Goal: Transaction & Acquisition: Purchase product/service

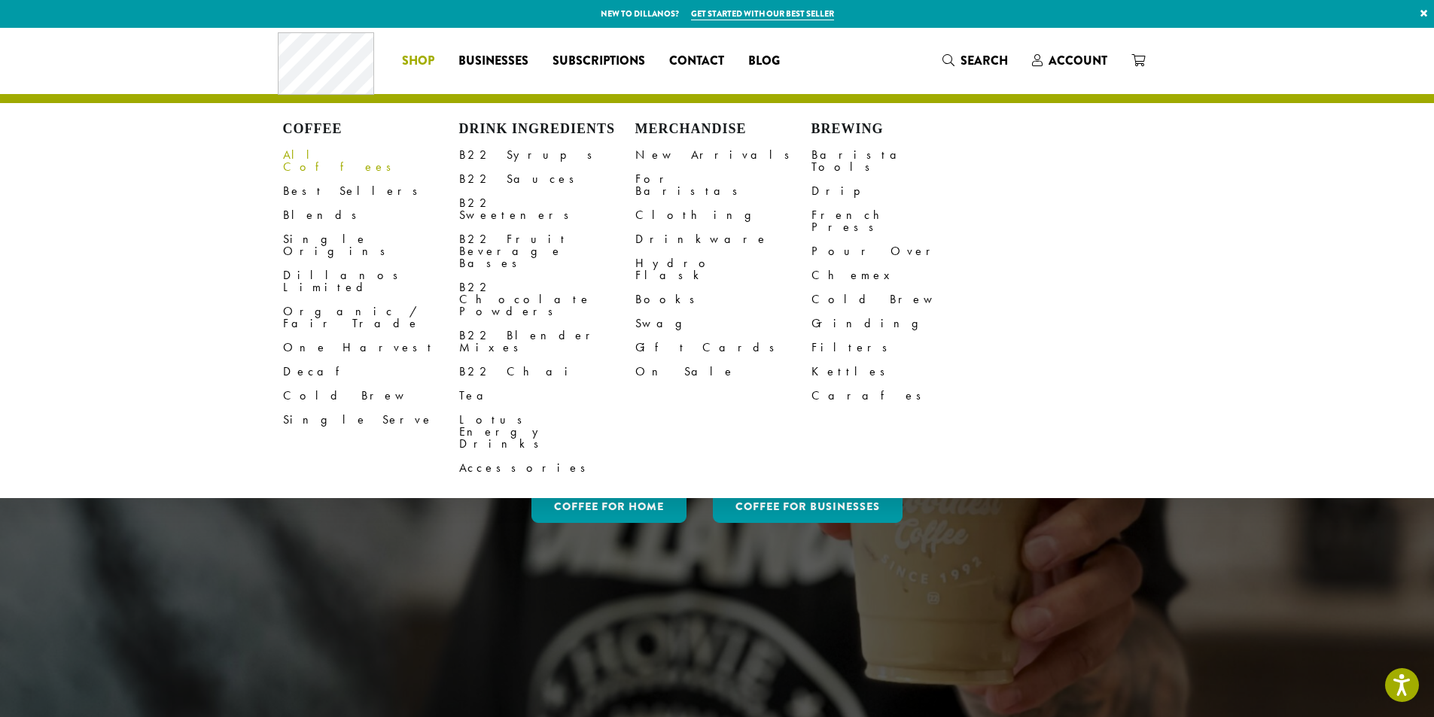
click at [312, 161] on link "All Coffees" at bounding box center [371, 161] width 176 height 36
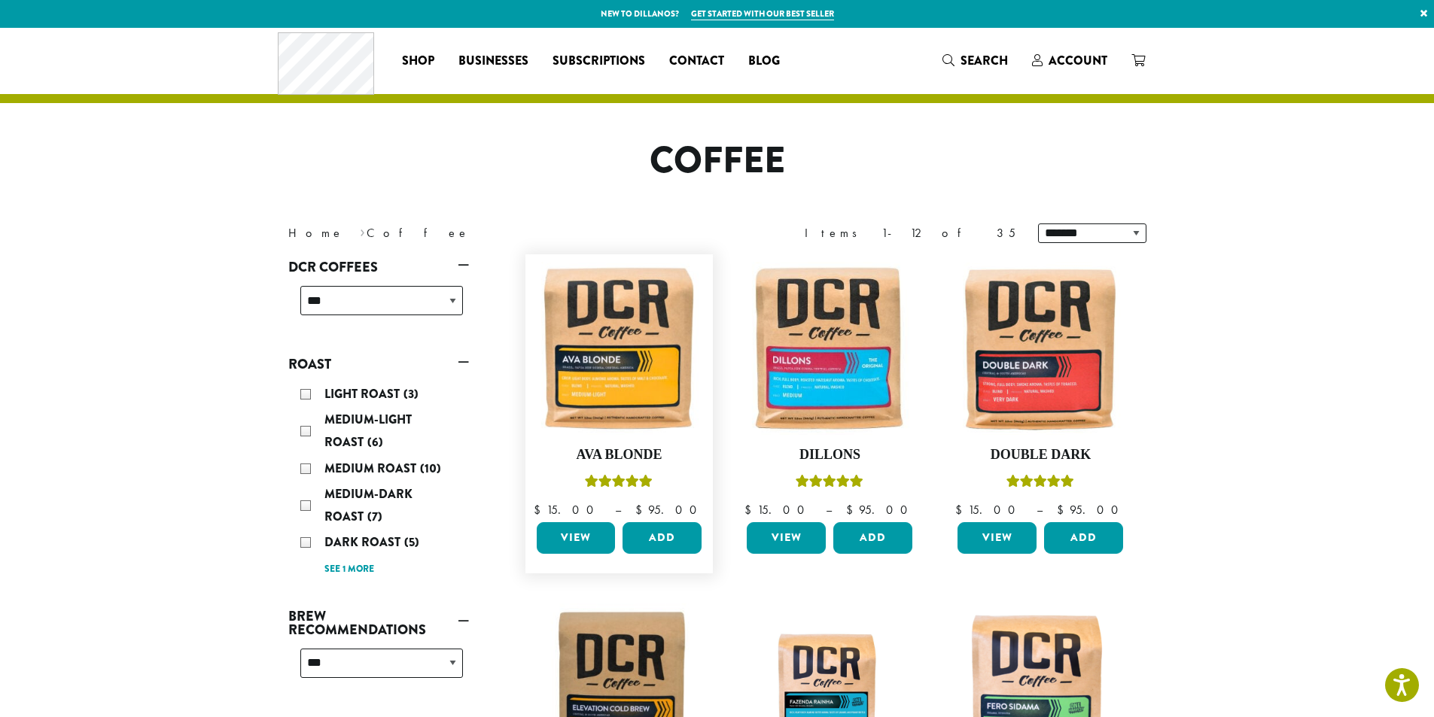
click at [563, 540] on link "View" at bounding box center [576, 538] width 79 height 32
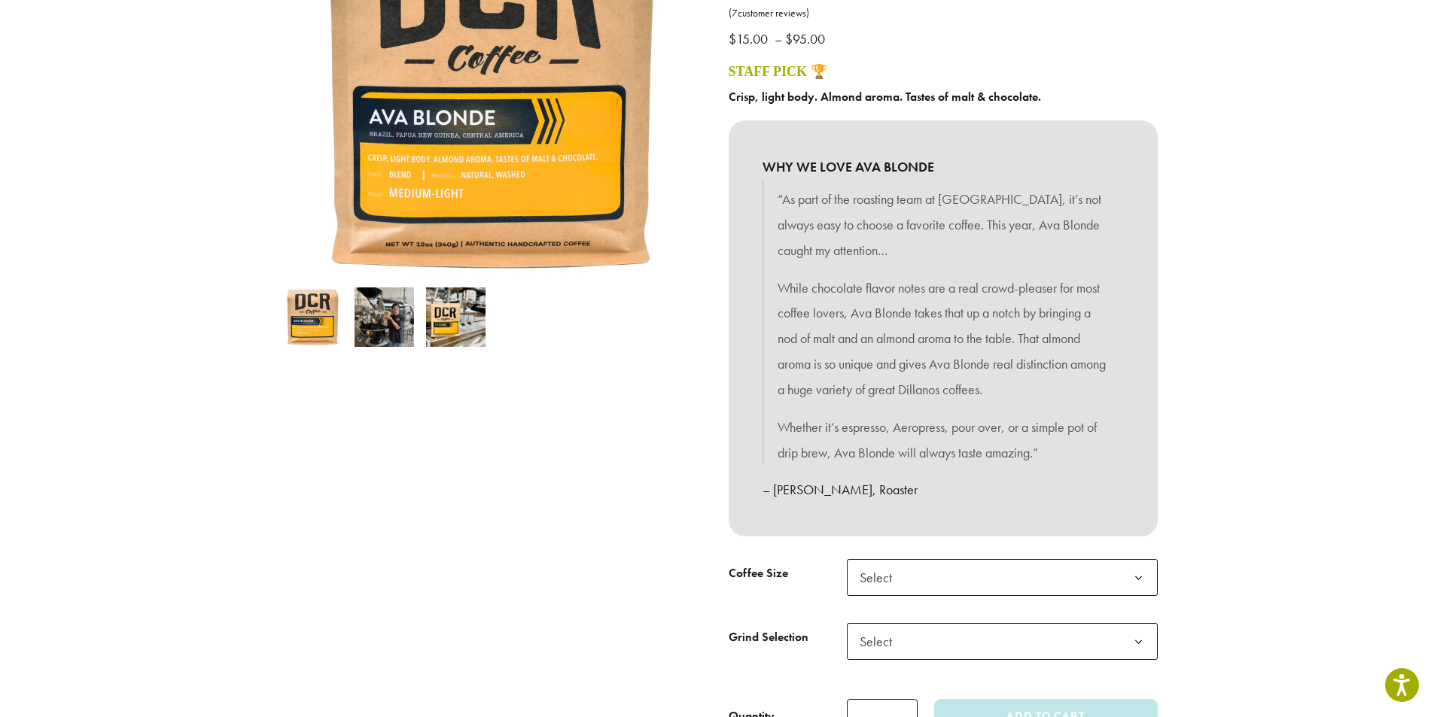
scroll to position [301, 0]
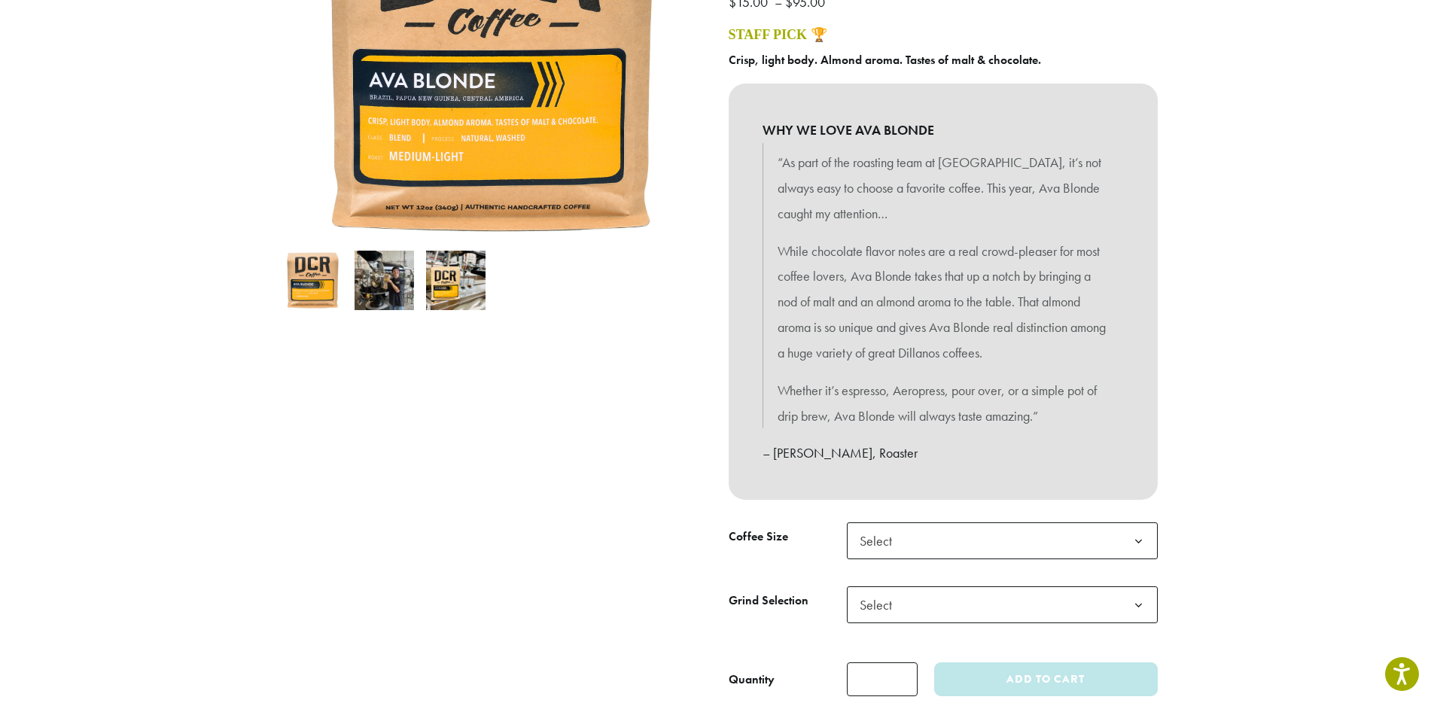
click at [878, 528] on span "Select" at bounding box center [879, 540] width 53 height 29
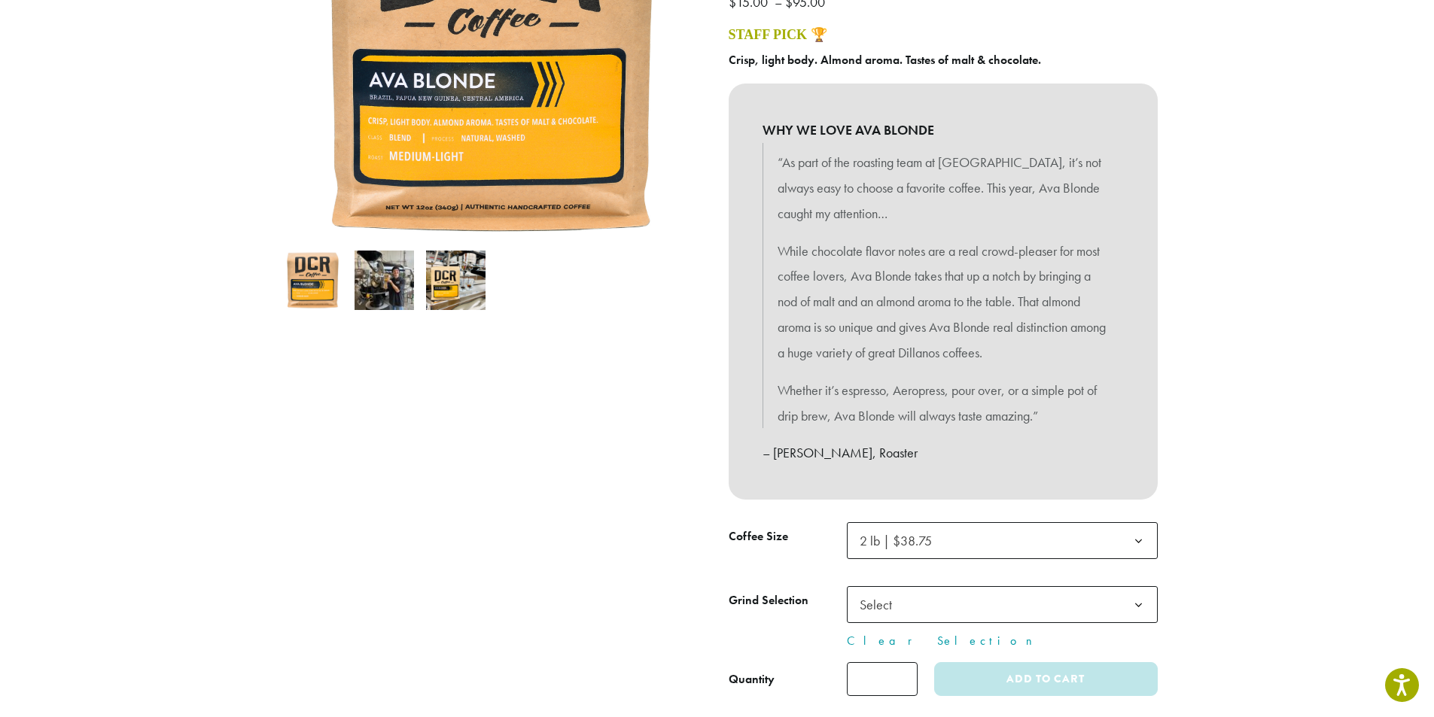
click at [928, 598] on span "Select" at bounding box center [1002, 604] width 311 height 37
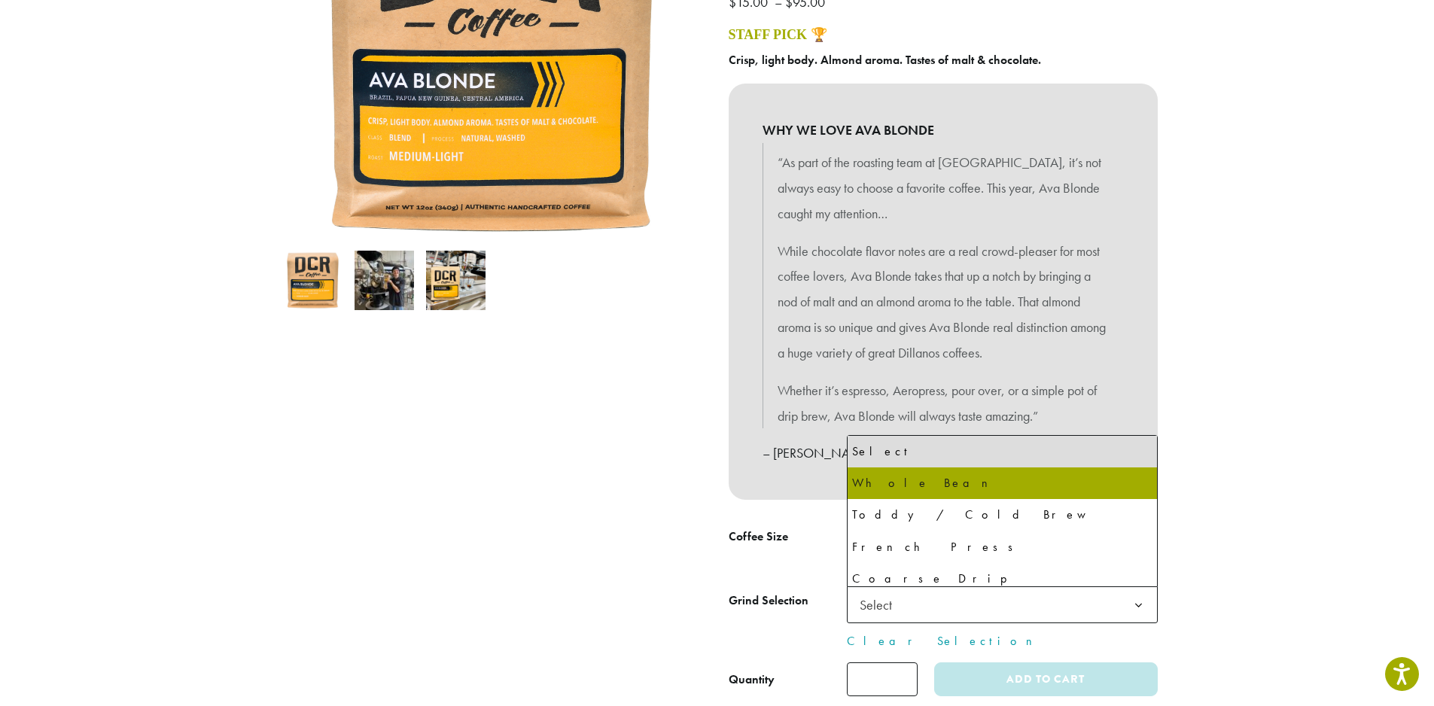
select select "**********"
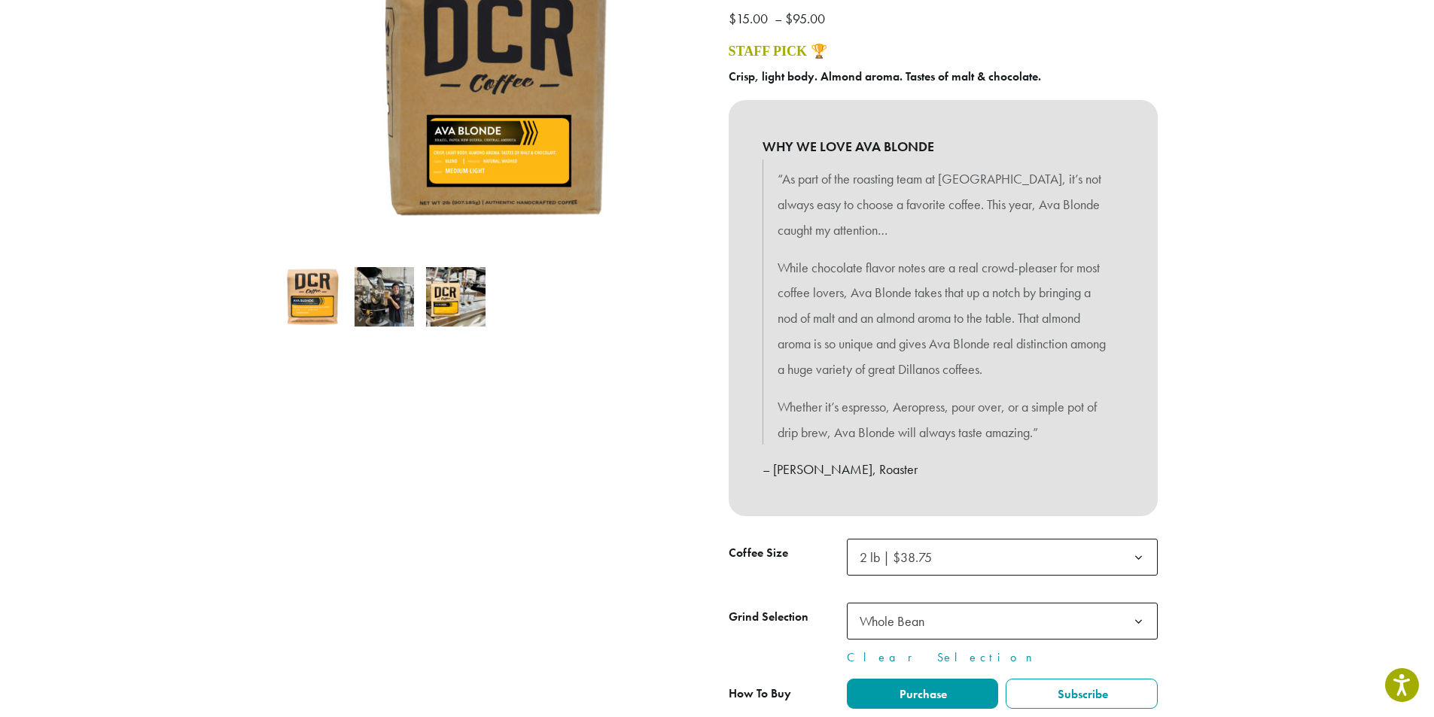
scroll to position [376, 0]
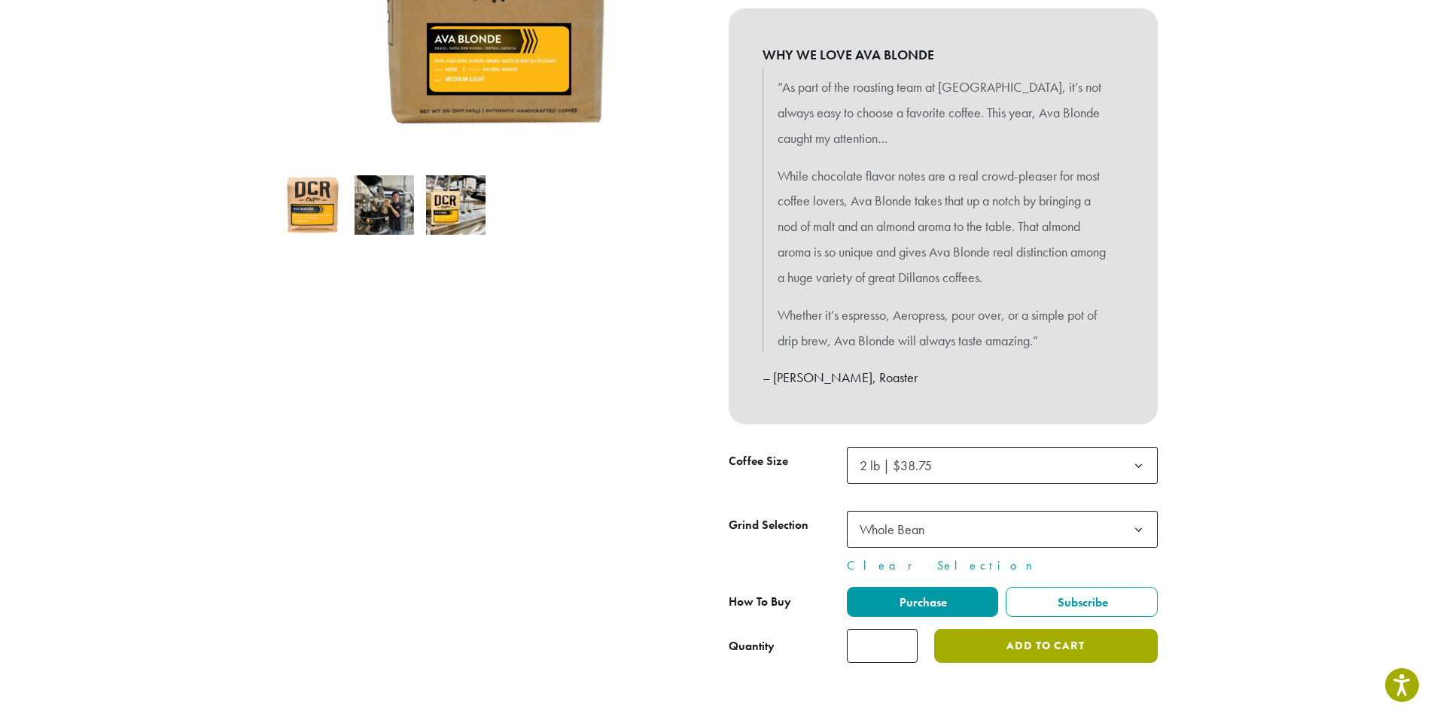
click at [1033, 662] on button "Add to cart" at bounding box center [1045, 646] width 223 height 34
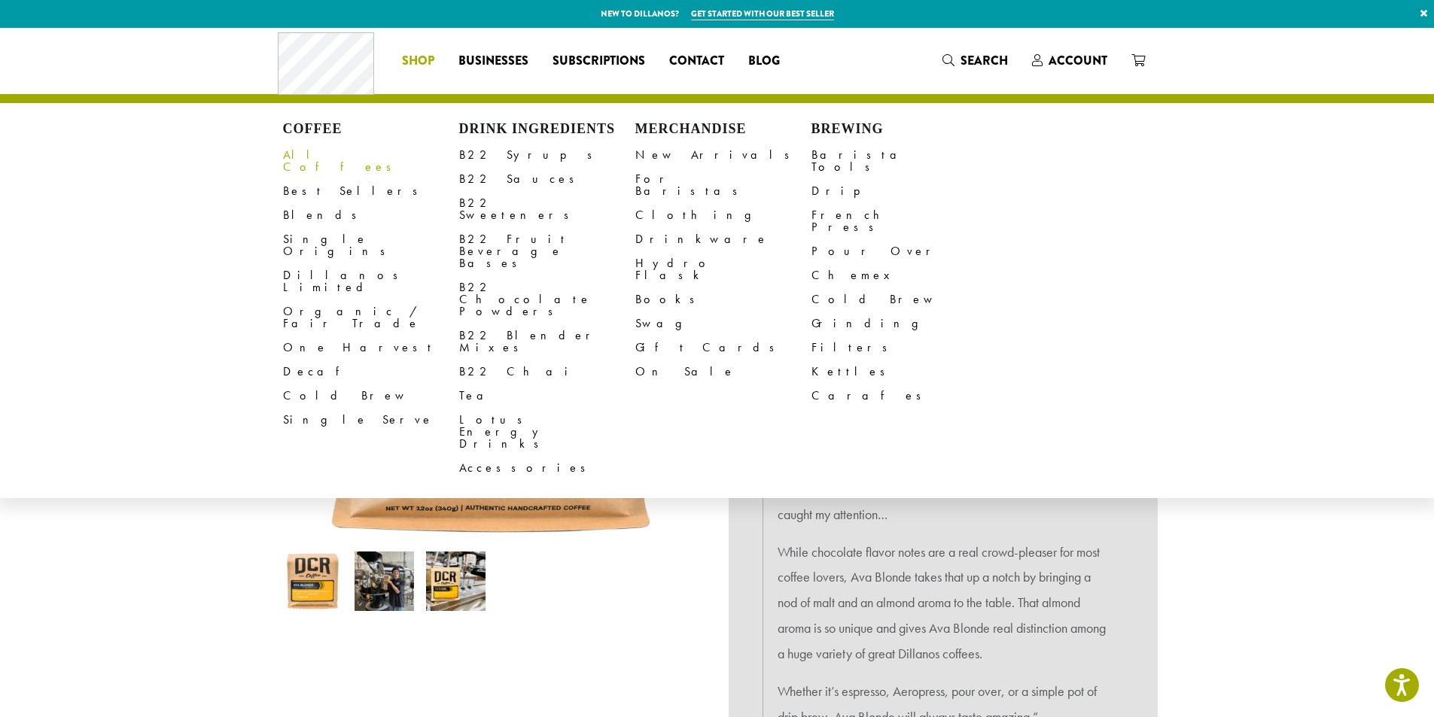
click at [325, 162] on link "All Coffees" at bounding box center [371, 161] width 176 height 36
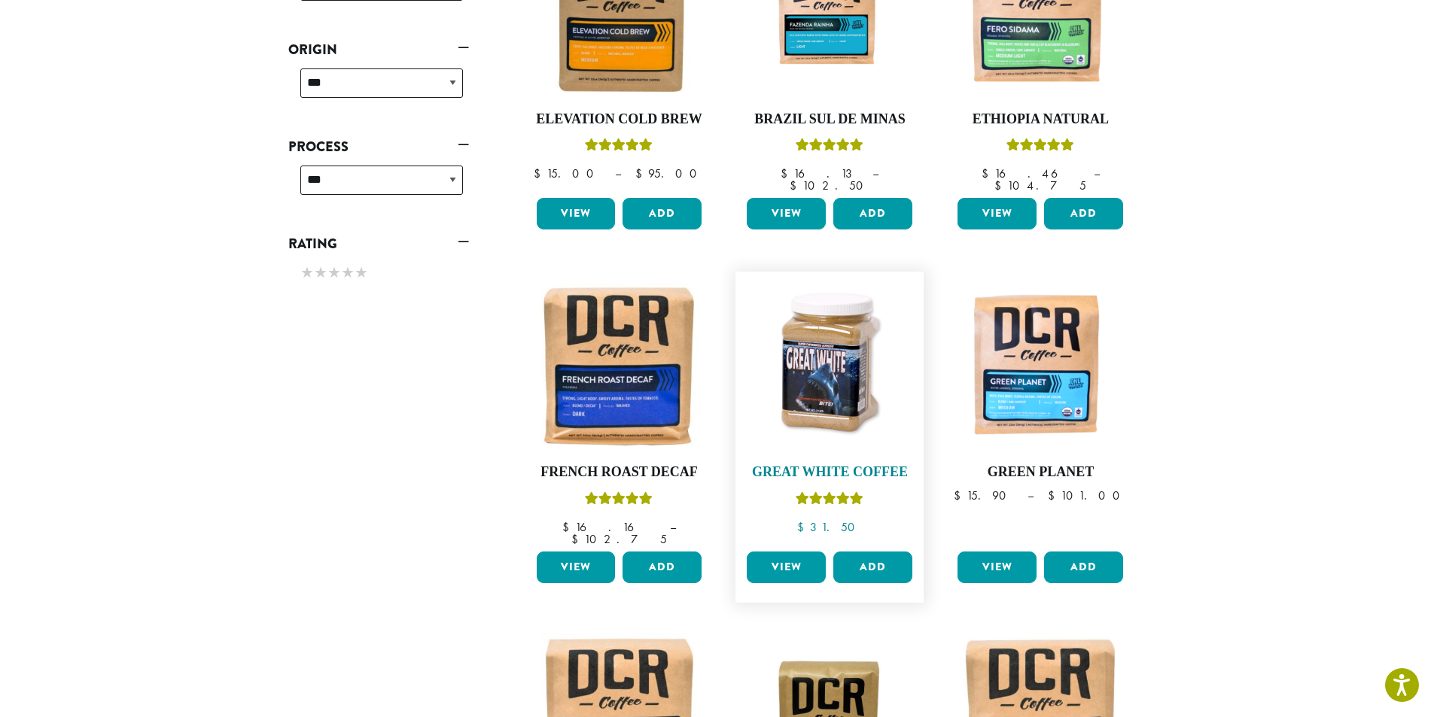
scroll to position [151, 0]
